Goal: Task Accomplishment & Management: Complete application form

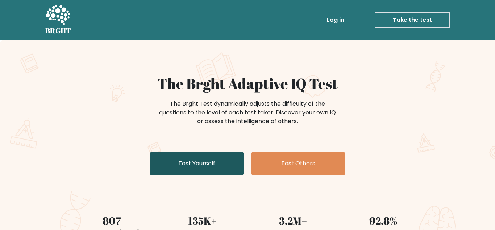
click at [166, 163] on link "Test Yourself" at bounding box center [197, 163] width 94 height 23
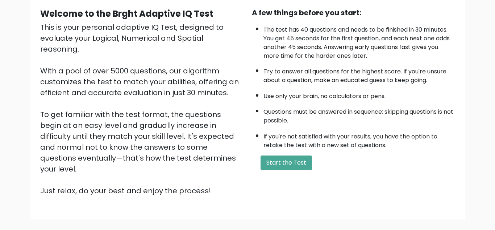
scroll to position [77, 0]
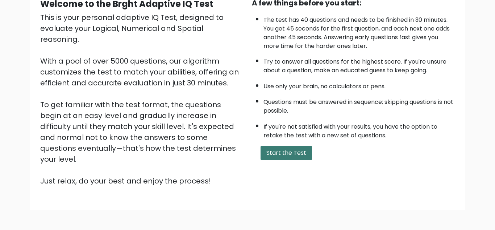
click at [271, 151] on button "Start the Test" at bounding box center [287, 152] width 52 height 15
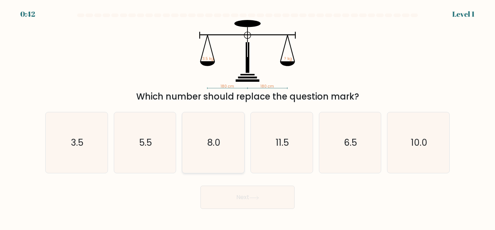
click at [208, 148] on text "8.0" at bounding box center [213, 142] width 13 height 13
click at [248, 117] on input "c. 8.0" at bounding box center [248, 116] width 0 height 2
radio input "true"
click at [241, 197] on button "Next" at bounding box center [248, 196] width 94 height 23
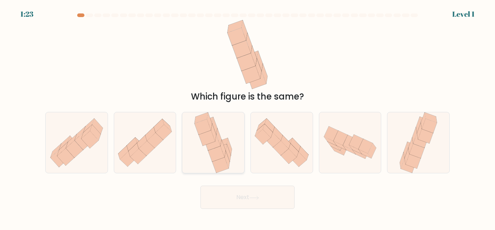
click at [206, 145] on icon at bounding box center [212, 143] width 16 height 16
click at [248, 117] on input "c." at bounding box center [248, 116] width 0 height 2
radio input "true"
click at [224, 194] on button "Next" at bounding box center [248, 196] width 94 height 23
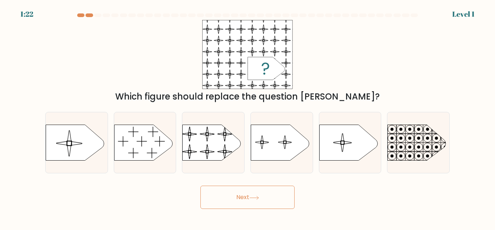
click at [235, 197] on button "Next" at bounding box center [248, 196] width 94 height 23
click at [277, 149] on icon at bounding box center [280, 143] width 58 height 36
click at [248, 117] on input "d." at bounding box center [248, 116] width 0 height 2
radio input "true"
click at [243, 200] on button "Next" at bounding box center [248, 196] width 94 height 23
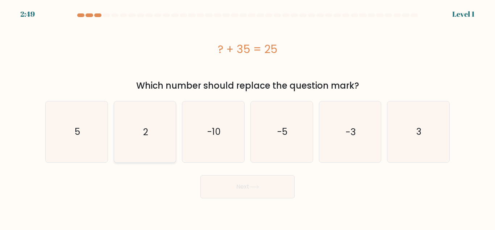
click at [160, 130] on icon "2" at bounding box center [145, 131] width 61 height 61
click at [248, 117] on input "b. 2" at bounding box center [248, 116] width 0 height 2
radio input "true"
click at [226, 192] on button "Next" at bounding box center [248, 186] width 94 height 23
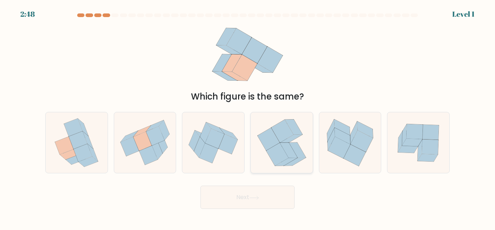
click at [274, 152] on icon at bounding box center [277, 154] width 22 height 23
click at [248, 117] on input "d." at bounding box center [248, 116] width 0 height 2
radio input "true"
click at [236, 201] on button "Next" at bounding box center [248, 196] width 94 height 23
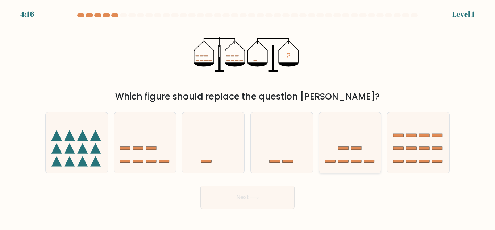
click at [349, 143] on icon at bounding box center [351, 142] width 62 height 51
click at [248, 117] on input "e." at bounding box center [248, 116] width 0 height 2
radio input "true"
click at [236, 200] on button "Next" at bounding box center [248, 196] width 94 height 23
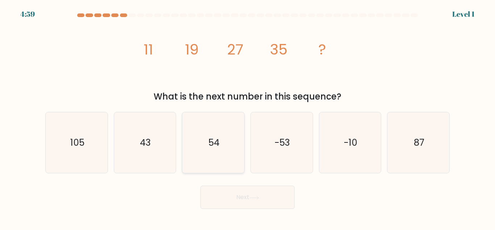
click at [201, 145] on icon "54" at bounding box center [213, 142] width 61 height 61
click at [248, 117] on input "c. 54" at bounding box center [248, 116] width 0 height 2
radio input "true"
click at [219, 203] on button "Next" at bounding box center [248, 196] width 94 height 23
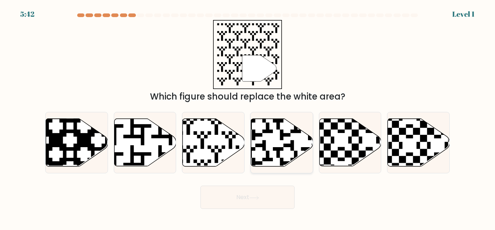
click at [272, 140] on icon at bounding box center [282, 143] width 62 height 48
click at [248, 117] on input "d." at bounding box center [248, 116] width 0 height 2
radio input "true"
click at [227, 202] on button "Next" at bounding box center [248, 196] width 94 height 23
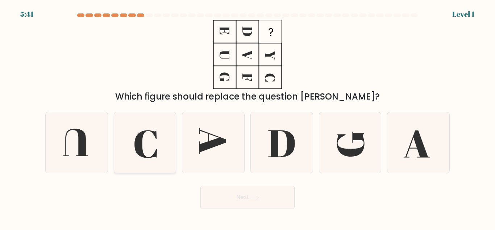
click at [144, 139] on icon at bounding box center [145, 142] width 61 height 61
click at [248, 117] on input "b." at bounding box center [248, 116] width 0 height 2
radio input "true"
click at [235, 199] on button "Next" at bounding box center [248, 196] width 94 height 23
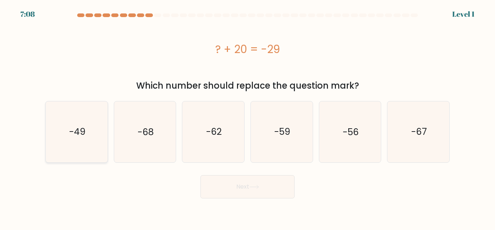
click at [91, 132] on icon "-49" at bounding box center [76, 131] width 61 height 61
click at [248, 117] on input "a. -49" at bounding box center [248, 116] width 0 height 2
radio input "true"
click at [235, 186] on button "Next" at bounding box center [248, 186] width 94 height 23
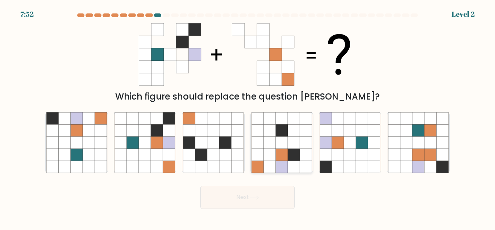
click at [276, 132] on icon at bounding box center [282, 130] width 12 height 12
click at [248, 117] on input "d." at bounding box center [248, 116] width 0 height 2
radio input "true"
click at [236, 198] on button "Next" at bounding box center [248, 196] width 94 height 23
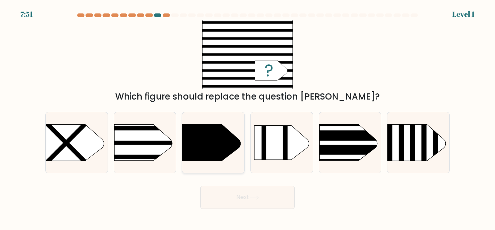
click at [188, 144] on icon at bounding box center [212, 142] width 58 height 36
click at [248, 117] on input "c." at bounding box center [248, 116] width 0 height 2
radio input "true"
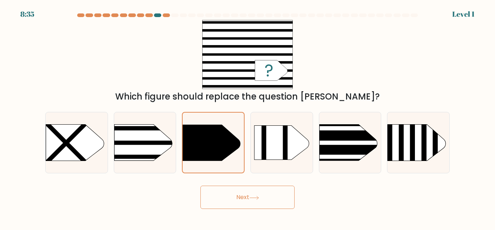
click at [218, 202] on button "Next" at bounding box center [248, 196] width 94 height 23
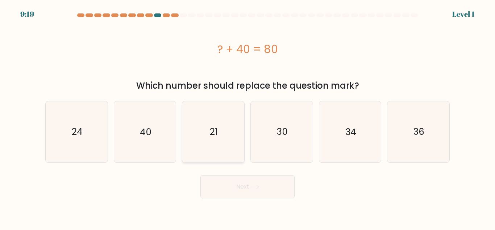
click at [209, 134] on icon "21" at bounding box center [213, 131] width 61 height 61
click at [248, 117] on input "c. 21" at bounding box center [248, 116] width 0 height 2
radio input "true"
click at [235, 187] on button "Next" at bounding box center [248, 186] width 94 height 23
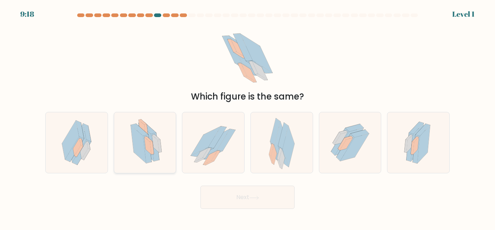
click at [135, 135] on icon at bounding box center [139, 144] width 16 height 38
click at [248, 117] on input "b." at bounding box center [248, 116] width 0 height 2
radio input "true"
click at [213, 195] on button "Next" at bounding box center [248, 196] width 94 height 23
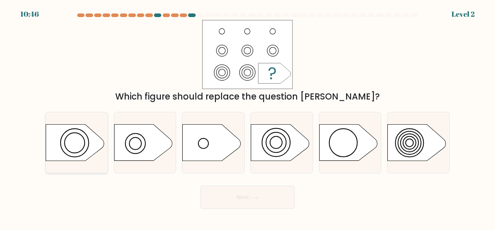
click at [85, 142] on circle at bounding box center [75, 143] width 20 height 20
click at [248, 117] on input "a." at bounding box center [248, 116] width 0 height 2
radio input "true"
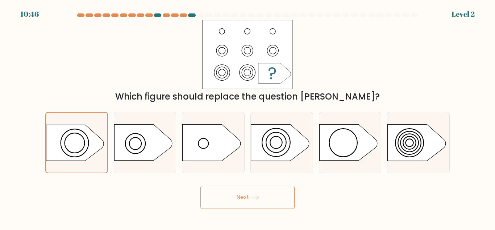
click at [226, 189] on button "Next" at bounding box center [248, 196] width 94 height 23
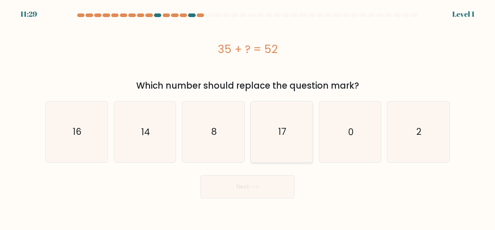
click at [289, 135] on icon "17" at bounding box center [282, 131] width 61 height 61
click at [248, 117] on input "d. 17" at bounding box center [248, 116] width 0 height 2
radio input "true"
click at [239, 188] on button "Next" at bounding box center [248, 186] width 94 height 23
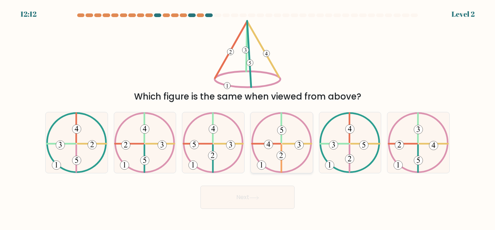
click at [269, 145] on 731 at bounding box center [268, 144] width 9 height 9
click at [248, 117] on input "d." at bounding box center [248, 116] width 0 height 2
radio input "true"
click at [238, 195] on button "Next" at bounding box center [248, 196] width 94 height 23
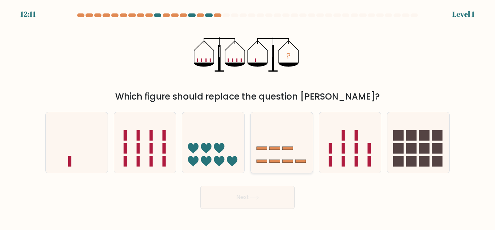
click at [277, 155] on icon at bounding box center [282, 142] width 62 height 51
click at [248, 117] on input "d." at bounding box center [248, 116] width 0 height 2
radio input "true"
click at [238, 198] on button "Next" at bounding box center [248, 196] width 94 height 23
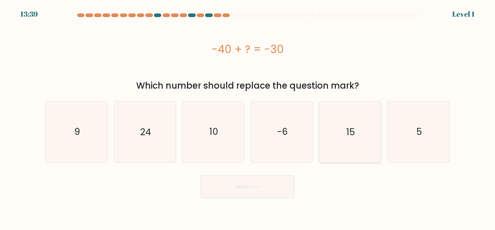
click at [350, 138] on text "15" at bounding box center [351, 131] width 8 height 13
click at [248, 117] on input "e. 15" at bounding box center [248, 116] width 0 height 2
radio input "true"
click at [242, 189] on button "Next" at bounding box center [248, 186] width 94 height 23
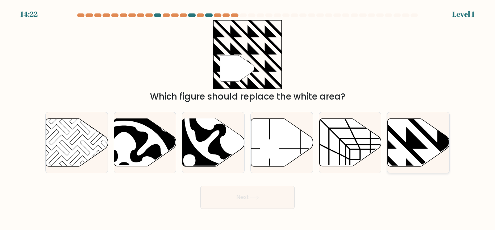
click at [402, 145] on icon at bounding box center [419, 143] width 62 height 48
click at [248, 117] on input "f." at bounding box center [248, 116] width 0 height 2
radio input "true"
click at [247, 193] on button "Next" at bounding box center [248, 196] width 94 height 23
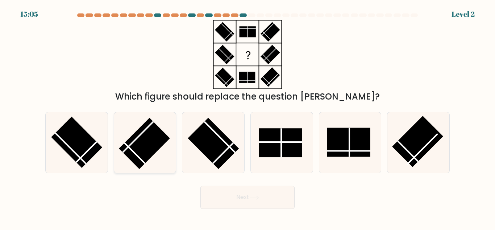
click at [144, 141] on rect at bounding box center [144, 143] width 51 height 51
click at [248, 117] on input "b." at bounding box center [248, 116] width 0 height 2
radio input "true"
click at [235, 197] on button "Next" at bounding box center [248, 196] width 94 height 23
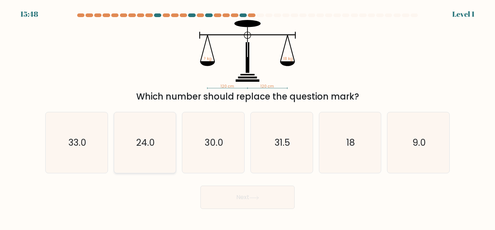
click at [137, 142] on text "24.0" at bounding box center [145, 142] width 18 height 13
click at [248, 117] on input "b. 24.0" at bounding box center [248, 116] width 0 height 2
radio input "true"
click at [235, 195] on button "Next" at bounding box center [248, 196] width 94 height 23
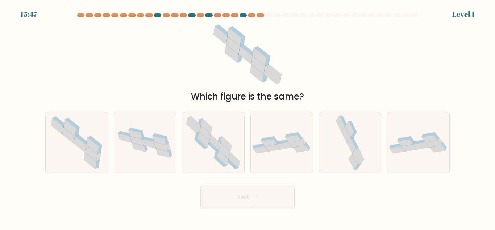
click at [218, 197] on button "Next" at bounding box center [248, 196] width 94 height 23
click at [122, 147] on icon at bounding box center [145, 142] width 62 height 36
click at [248, 117] on input "b." at bounding box center [248, 116] width 0 height 2
radio input "true"
click at [234, 199] on button "Next" at bounding box center [248, 196] width 94 height 23
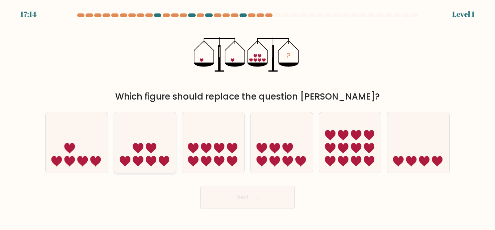
click at [161, 135] on icon at bounding box center [145, 142] width 62 height 51
click at [248, 117] on input "b." at bounding box center [248, 116] width 0 height 2
radio input "true"
click at [249, 199] on button "Next" at bounding box center [248, 196] width 94 height 23
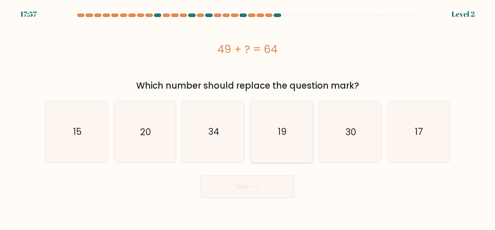
click at [265, 147] on icon "19" at bounding box center [282, 131] width 61 height 61
click at [248, 117] on input "d. 19" at bounding box center [248, 116] width 0 height 2
radio input "true"
click at [238, 188] on button "Next" at bounding box center [248, 186] width 94 height 23
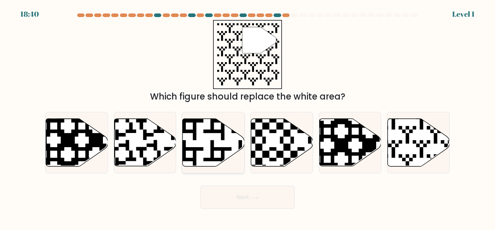
click at [206, 143] on icon at bounding box center [214, 143] width 62 height 48
click at [248, 117] on input "c." at bounding box center [248, 116] width 0 height 2
radio input "true"
click at [218, 192] on button "Next" at bounding box center [248, 196] width 94 height 23
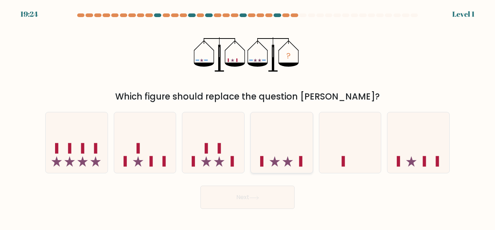
click at [266, 157] on icon at bounding box center [282, 142] width 62 height 51
click at [248, 117] on input "d." at bounding box center [248, 116] width 0 height 2
radio input "true"
click at [230, 203] on button "Next" at bounding box center [248, 196] width 94 height 23
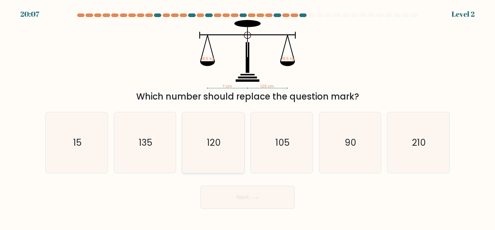
click at [199, 148] on icon "120" at bounding box center [213, 142] width 61 height 61
click at [248, 117] on input "c. 120" at bounding box center [248, 116] width 0 height 2
radio input "true"
click at [222, 197] on button "Next" at bounding box center [248, 196] width 94 height 23
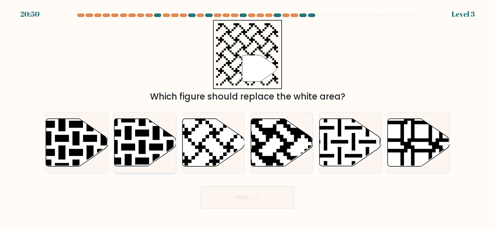
click at [119, 138] on icon at bounding box center [145, 143] width 62 height 48
click at [248, 117] on input "b." at bounding box center [248, 116] width 0 height 2
radio input "true"
click at [235, 197] on button "Next" at bounding box center [248, 196] width 94 height 23
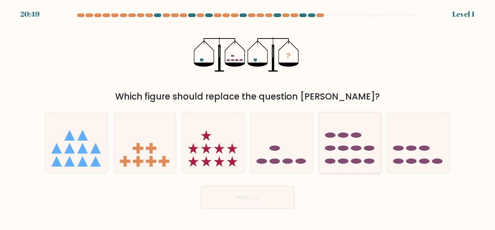
click at [325, 143] on icon at bounding box center [351, 142] width 62 height 51
click at [248, 117] on input "e." at bounding box center [248, 116] width 0 height 2
radio input "true"
click at [238, 193] on button "Next" at bounding box center [248, 196] width 94 height 23
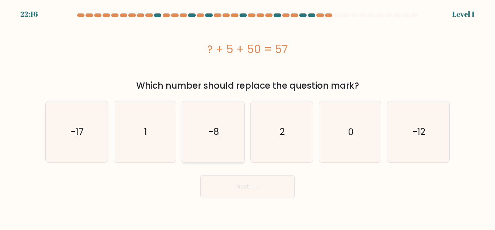
click at [229, 144] on icon "-8" at bounding box center [213, 131] width 61 height 61
click at [248, 117] on input "c. -8" at bounding box center [248, 116] width 0 height 2
radio input "true"
click at [221, 196] on button "Next" at bounding box center [248, 186] width 94 height 23
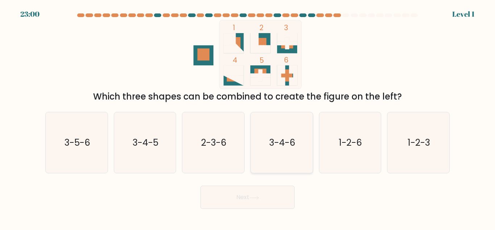
click at [271, 146] on text "3-4-6" at bounding box center [282, 142] width 26 height 13
click at [248, 117] on input "d. 3-4-6" at bounding box center [248, 116] width 0 height 2
radio input "true"
click at [236, 200] on button "Next" at bounding box center [248, 196] width 94 height 23
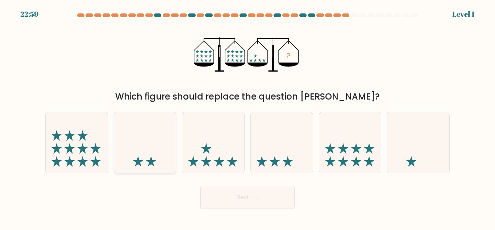
click at [170, 152] on icon at bounding box center [145, 142] width 62 height 51
click at [248, 117] on input "b." at bounding box center [248, 116] width 0 height 2
radio input "true"
click at [220, 206] on button "Next" at bounding box center [248, 196] width 94 height 23
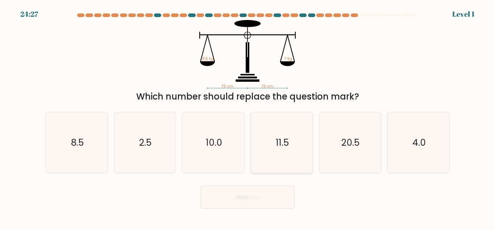
click at [256, 143] on icon "11.5" at bounding box center [282, 142] width 61 height 61
click at [248, 117] on input "d. 11.5" at bounding box center [248, 116] width 0 height 2
radio input "true"
click at [238, 194] on button "Next" at bounding box center [248, 196] width 94 height 23
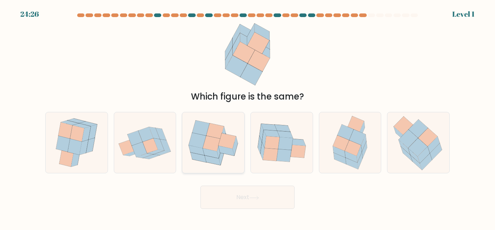
click at [209, 152] on icon at bounding box center [211, 153] width 16 height 10
click at [248, 117] on input "c." at bounding box center [248, 116] width 0 height 2
radio input "true"
click at [219, 202] on button "Next" at bounding box center [248, 196] width 94 height 23
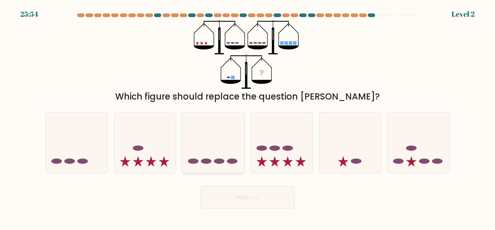
click at [200, 168] on icon at bounding box center [213, 142] width 62 height 51
click at [248, 117] on input "c." at bounding box center [248, 116] width 0 height 2
radio input "true"
click at [221, 199] on button "Next" at bounding box center [248, 196] width 94 height 23
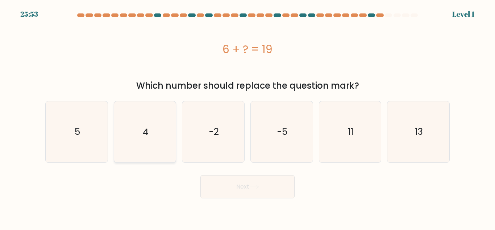
click at [168, 146] on icon "4" at bounding box center [145, 131] width 61 height 61
click at [248, 117] on input "b. 4" at bounding box center [248, 116] width 0 height 2
radio input "true"
click at [225, 189] on button "Next" at bounding box center [248, 186] width 94 height 23
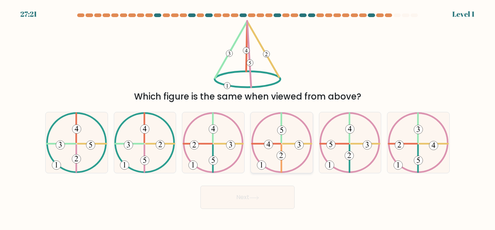
click at [272, 145] on 731 at bounding box center [268, 144] width 9 height 9
click at [248, 117] on input "d." at bounding box center [248, 116] width 0 height 2
radio input "true"
click at [236, 199] on button "Next" at bounding box center [248, 196] width 94 height 23
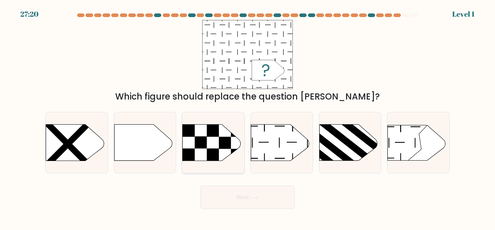
click at [207, 143] on icon at bounding box center [212, 142] width 58 height 36
click at [248, 117] on input "c." at bounding box center [248, 116] width 0 height 2
radio input "true"
click at [224, 207] on button "Next" at bounding box center [248, 196] width 94 height 23
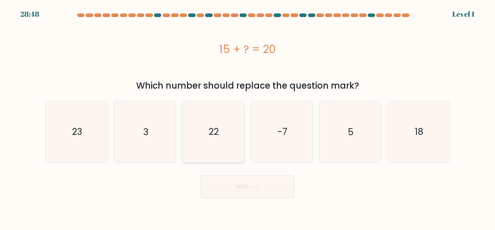
click at [211, 133] on text "22" at bounding box center [214, 131] width 10 height 13
click at [248, 117] on input "c. 22" at bounding box center [248, 116] width 0 height 2
radio input "true"
click at [228, 193] on button "Next" at bounding box center [248, 186] width 94 height 23
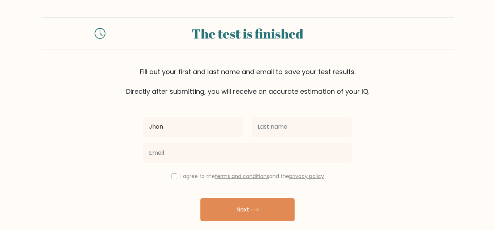
type input "Jhon"
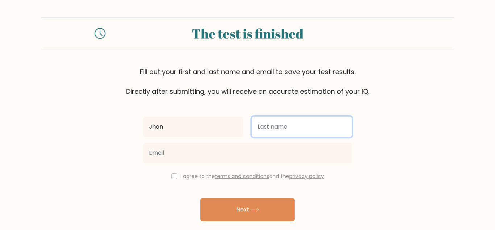
click at [266, 130] on input "text" at bounding box center [302, 126] width 100 height 20
type input "Muld"
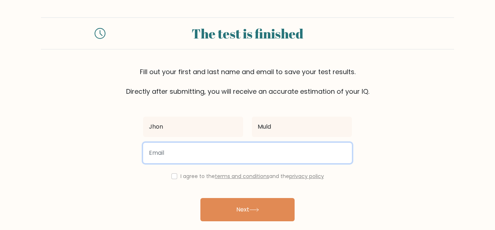
click at [174, 153] on input "email" at bounding box center [247, 153] width 209 height 20
type input "chisend7@gmail.com"
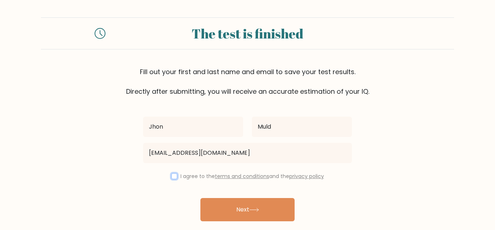
click at [174, 178] on input "checkbox" at bounding box center [175, 176] width 6 height 6
checkbox input "true"
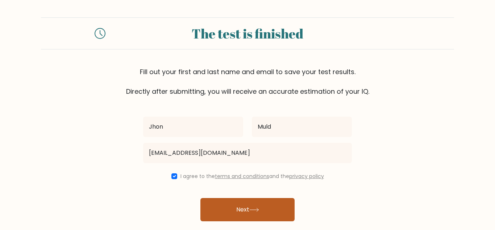
click at [222, 208] on button "Next" at bounding box center [248, 209] width 94 height 23
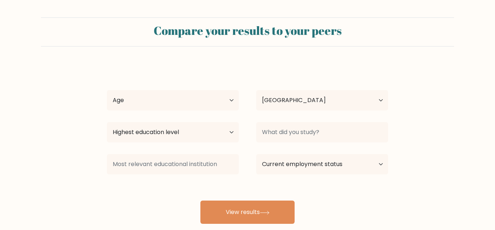
select select "US"
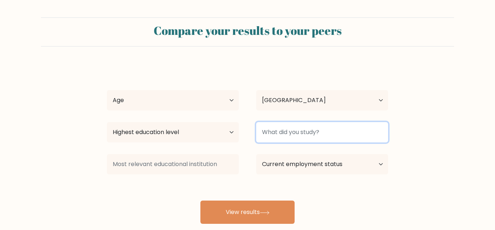
click at [280, 135] on input at bounding box center [322, 132] width 132 height 20
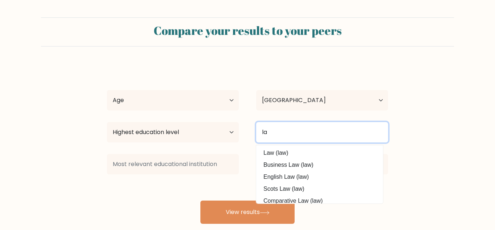
type input "l"
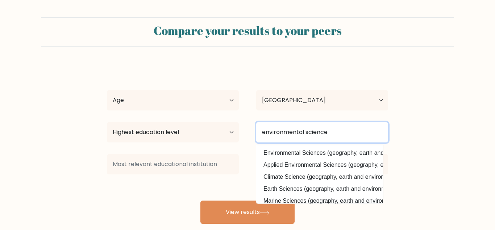
type input "environmental science"
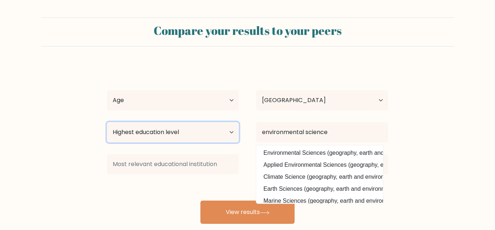
click at [145, 135] on select "Highest education level No schooling Primary Lower Secondary Upper Secondary Oc…" at bounding box center [173, 132] width 132 height 20
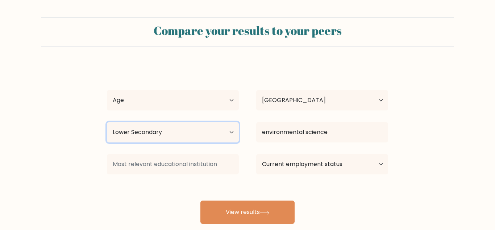
click at [107, 122] on select "Highest education level No schooling Primary Lower Secondary Upper Secondary Oc…" at bounding box center [173, 132] width 132 height 20
click at [148, 136] on select "Highest education level No schooling Primary Lower Secondary Upper Secondary Oc…" at bounding box center [173, 132] width 132 height 20
select select "upper_secondary"
click at [107, 122] on select "Highest education level No schooling Primary Lower Secondary Upper Secondary Oc…" at bounding box center [173, 132] width 132 height 20
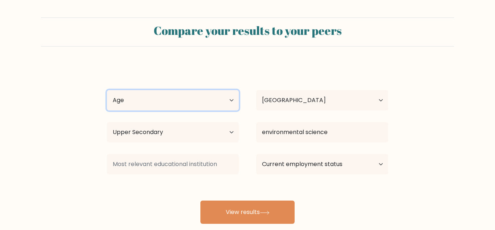
click at [126, 98] on select "Age Under 18 years old 18-24 years old 25-34 years old 35-44 years old 45-54 ye…" at bounding box center [173, 100] width 132 height 20
select select "18_24"
click at [107, 90] on select "Age Under 18 years old 18-24 years old 25-34 years old 35-44 years old 45-54 ye…" at bounding box center [173, 100] width 132 height 20
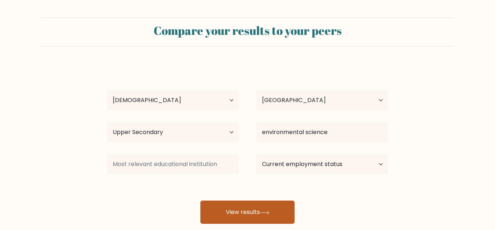
click at [237, 213] on button "View results" at bounding box center [248, 211] width 94 height 23
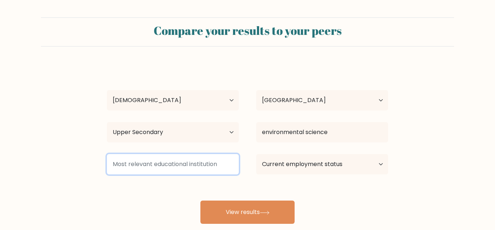
click at [138, 164] on input at bounding box center [173, 164] width 132 height 20
type input "comae"
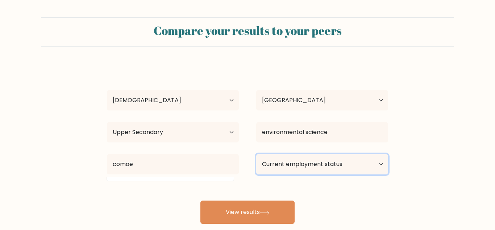
click at [287, 171] on select "Current employment status Employed Student Retired Other / prefer not to answer" at bounding box center [322, 164] width 132 height 20
select select "other"
click at [256, 154] on select "Current employment status Employed Student Retired Other / prefer not to answer" at bounding box center [322, 164] width 132 height 20
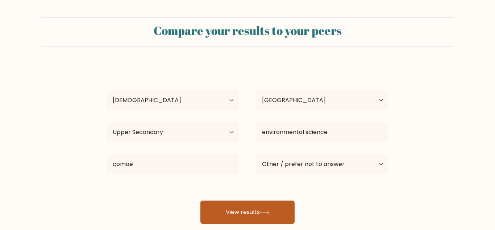
click at [245, 212] on button "View results" at bounding box center [248, 211] width 94 height 23
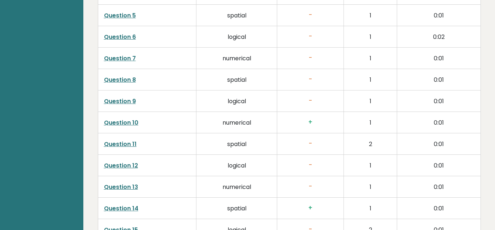
scroll to position [1222, 0]
